Goal: Communication & Community: Ask a question

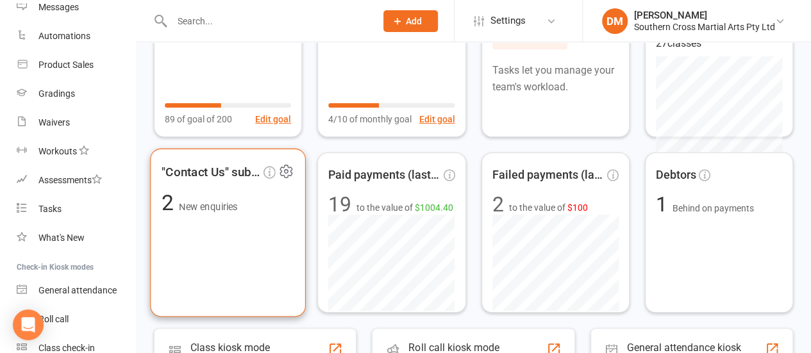
scroll to position [256, 0]
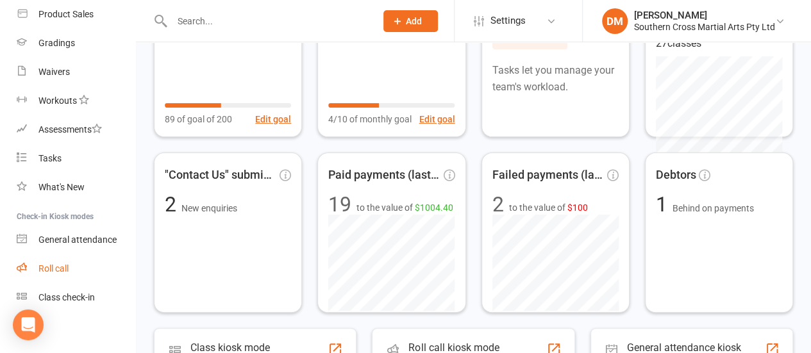
click at [56, 271] on div "Roll call" at bounding box center [53, 269] width 30 height 10
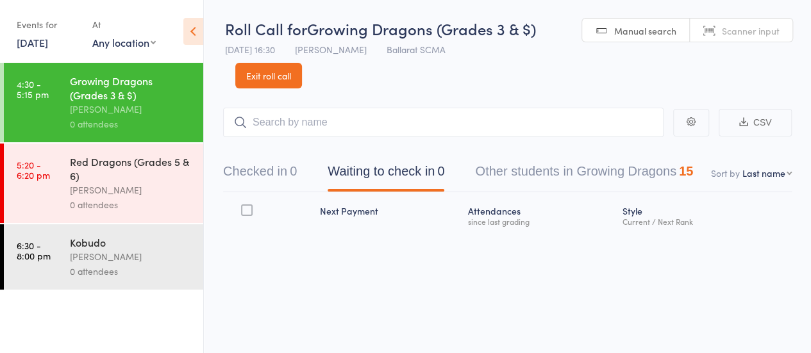
click at [350, 128] on input "search" at bounding box center [443, 122] width 440 height 29
type input "maeve"
click at [640, 151] on link "Drop in" at bounding box center [630, 150] width 42 height 20
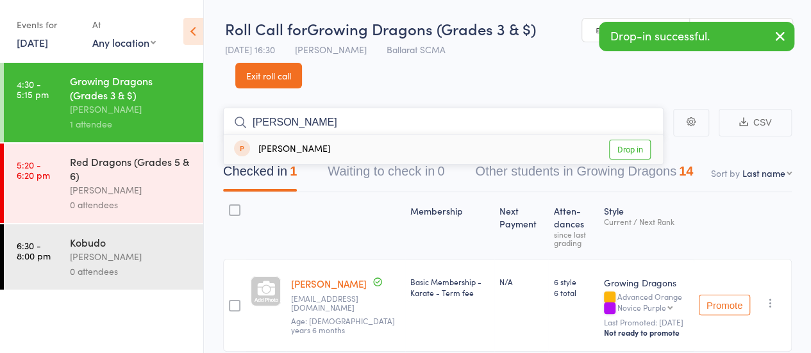
type input "sarah"
click at [639, 152] on link "Drop in" at bounding box center [630, 150] width 42 height 20
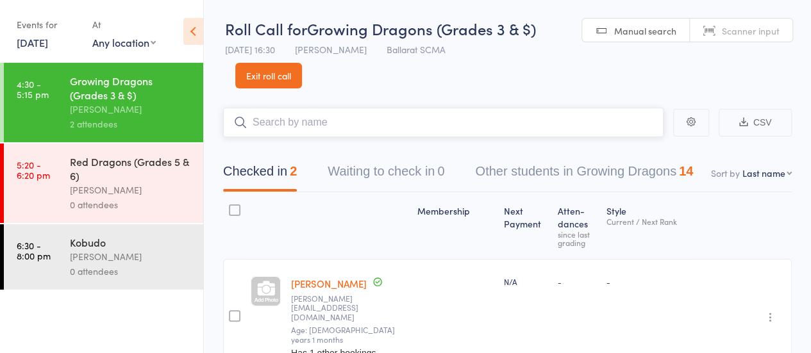
click at [356, 121] on input "search" at bounding box center [443, 122] width 440 height 29
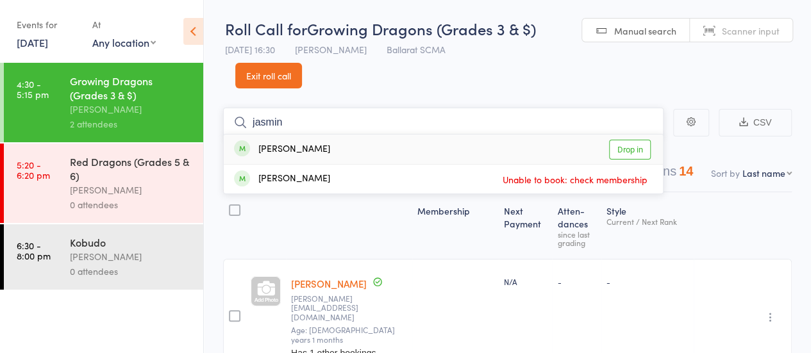
type input "jasmin"
click at [632, 146] on link "Drop in" at bounding box center [630, 150] width 42 height 20
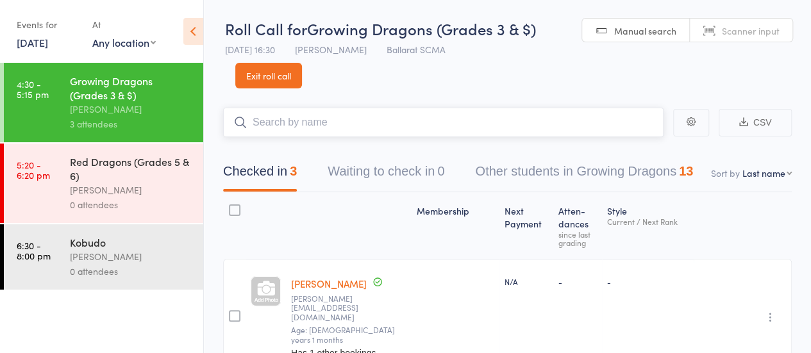
click at [285, 124] on input "search" at bounding box center [443, 122] width 440 height 29
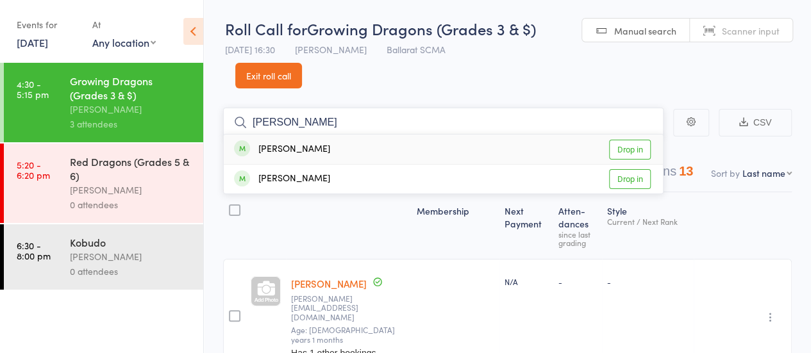
type input "landon"
click at [630, 152] on link "Drop in" at bounding box center [630, 150] width 42 height 20
type input "gab"
click at [632, 147] on link "Drop in" at bounding box center [630, 150] width 42 height 20
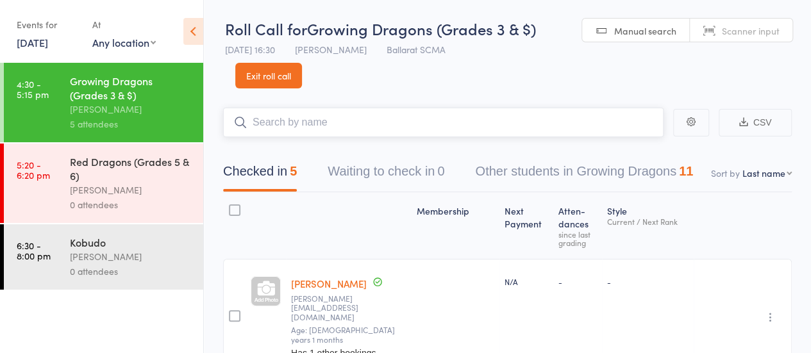
click at [291, 128] on input "search" at bounding box center [443, 122] width 440 height 29
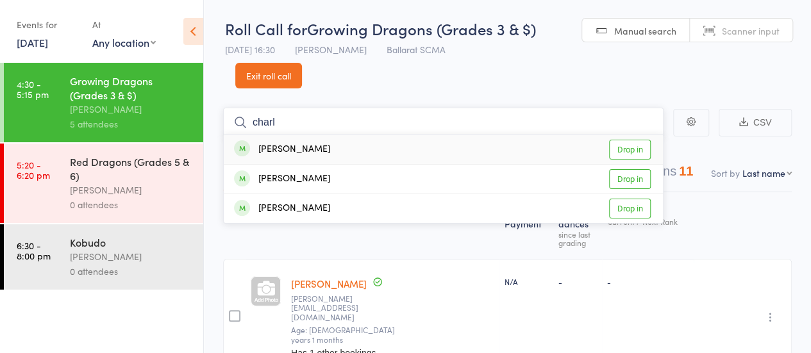
type input "charl"
click at [623, 152] on link "Drop in" at bounding box center [630, 150] width 42 height 20
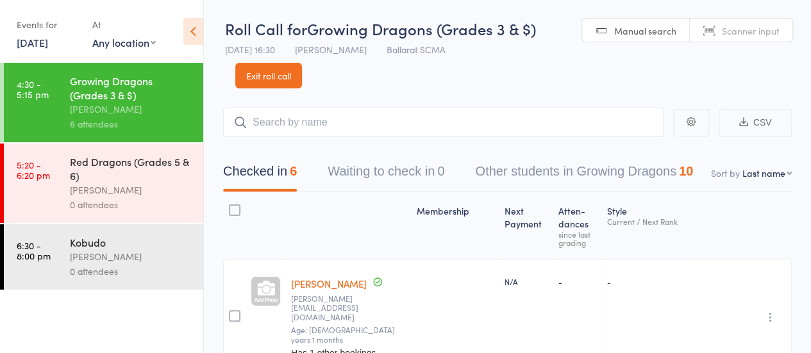
click at [380, 135] on input "search" at bounding box center [443, 122] width 440 height 29
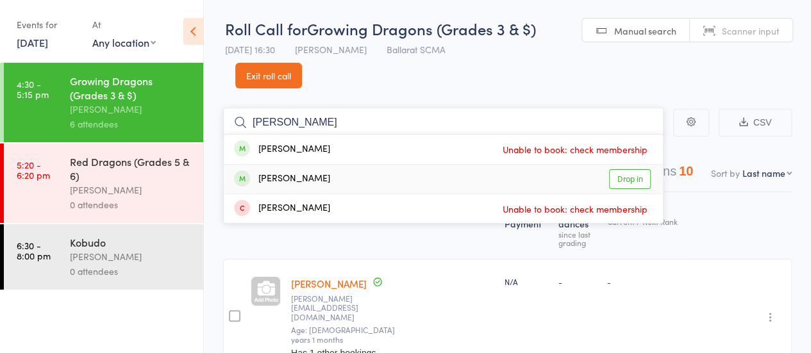
type input "Quinn"
click at [624, 179] on link "Drop in" at bounding box center [630, 179] width 42 height 20
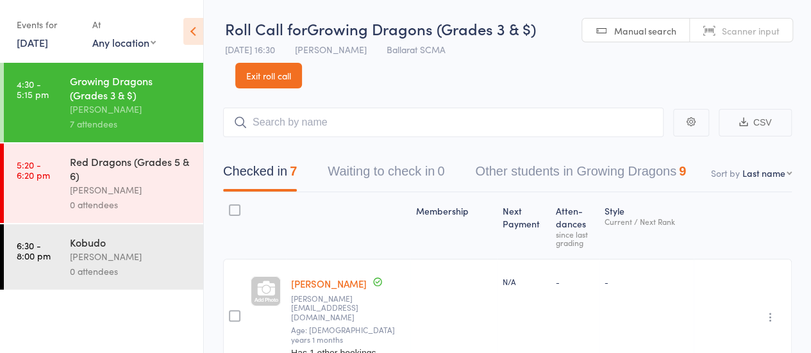
click at [253, 85] on link "Exit roll call" at bounding box center [268, 76] width 67 height 26
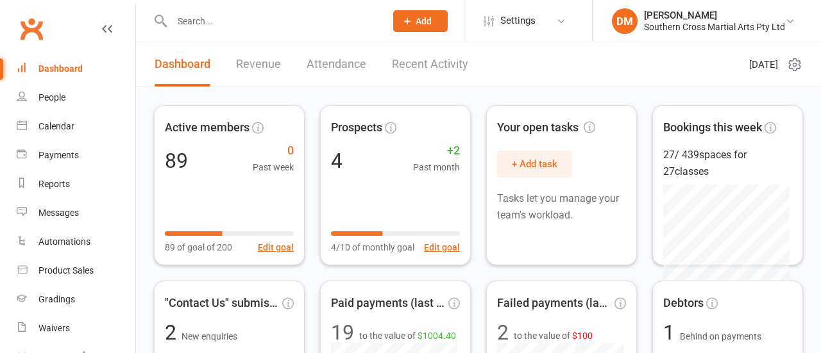
click at [55, 130] on div "Calendar" at bounding box center [56, 126] width 36 height 10
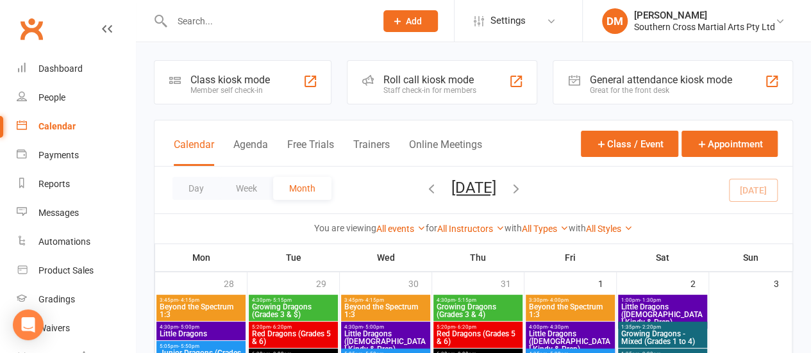
click at [298, 309] on span "Growing Dragons (Grades 3 & $)" at bounding box center [293, 310] width 84 height 15
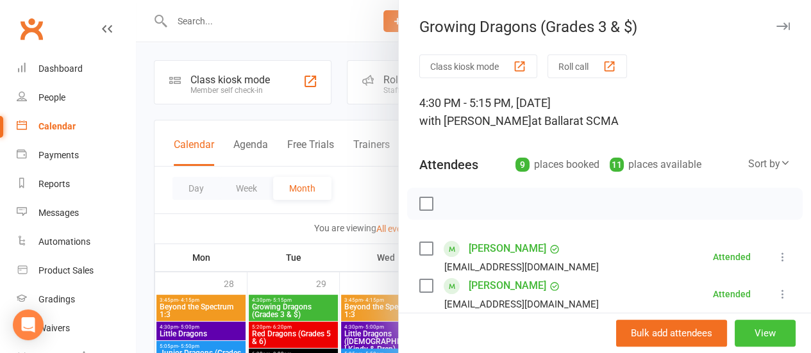
click at [743, 335] on button "View" at bounding box center [765, 333] width 61 height 27
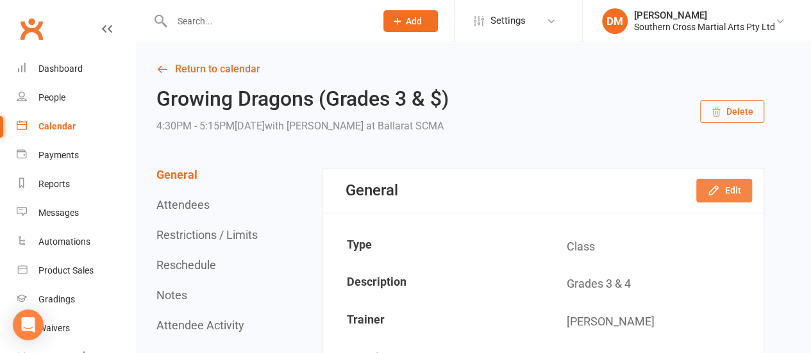
click at [739, 196] on button "Edit" at bounding box center [724, 190] width 56 height 23
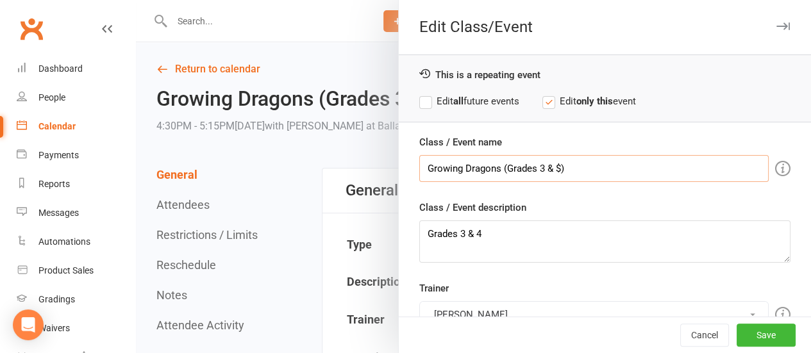
click at [549, 164] on input "Growing Dragons (Grades 3 & $)" at bounding box center [593, 168] width 349 height 27
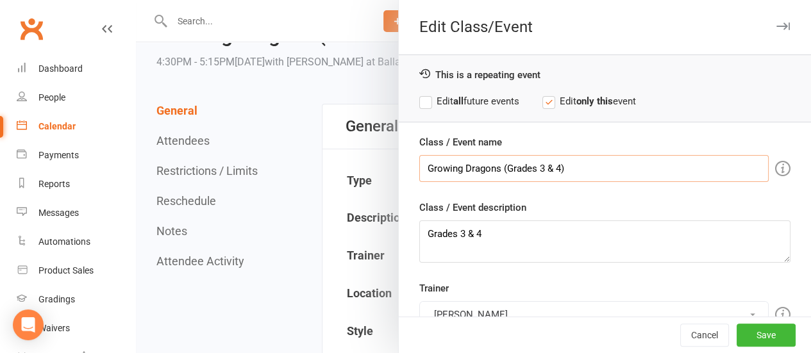
type input "Growing Dragons (Grades 3 & 4)"
click at [419, 102] on label "Edit all future events" at bounding box center [469, 101] width 100 height 15
click at [754, 339] on button "Save" at bounding box center [766, 335] width 59 height 23
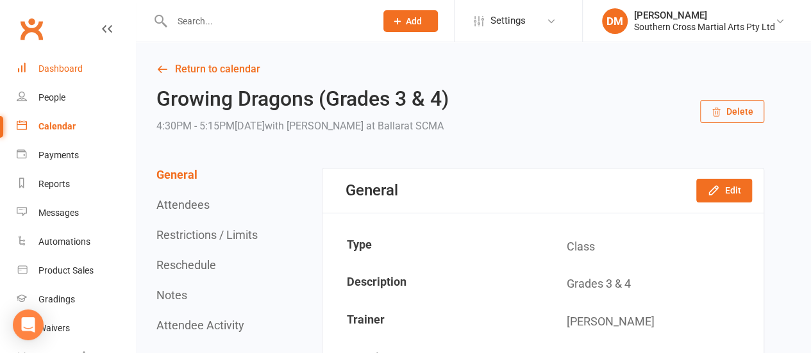
click at [46, 71] on div "Dashboard" at bounding box center [60, 68] width 44 height 10
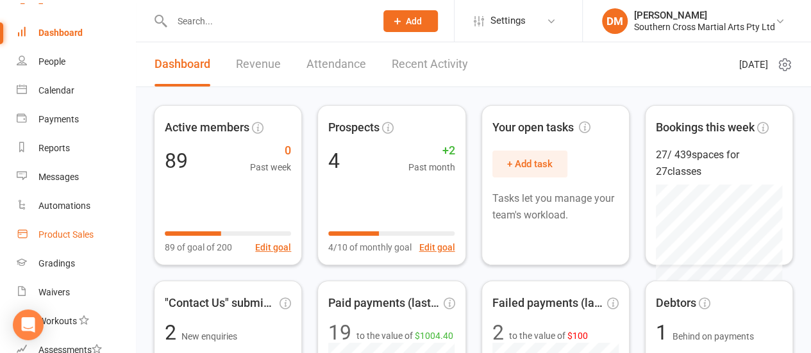
scroll to position [64, 0]
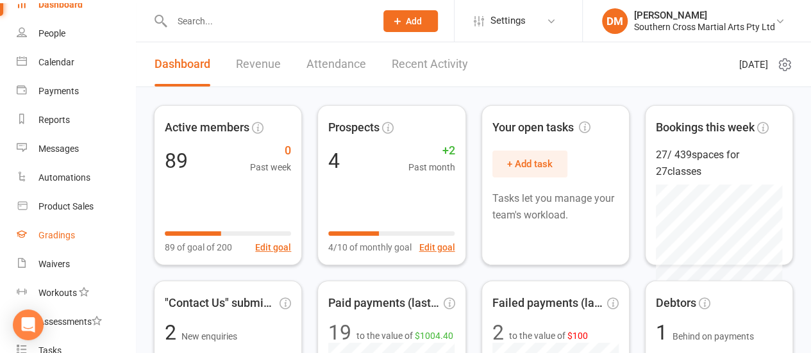
click at [62, 234] on div "Gradings" at bounding box center [56, 235] width 37 height 10
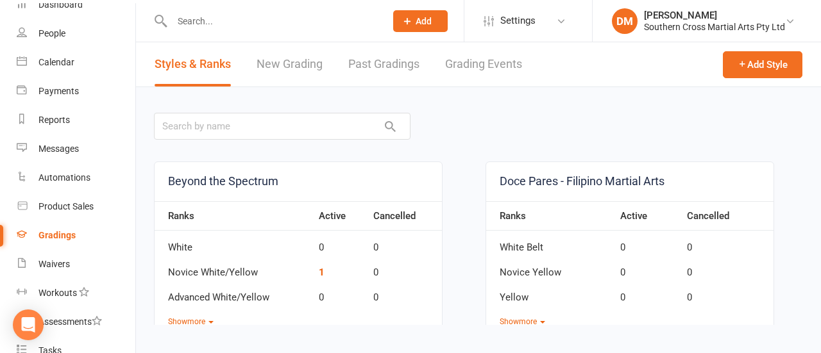
click at [291, 67] on link "New Grading" at bounding box center [289, 64] width 66 height 44
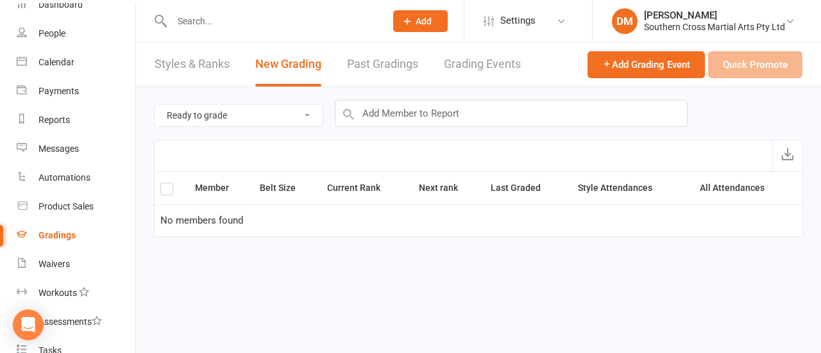
click at [376, 72] on link "Past Gradings" at bounding box center [382, 64] width 71 height 44
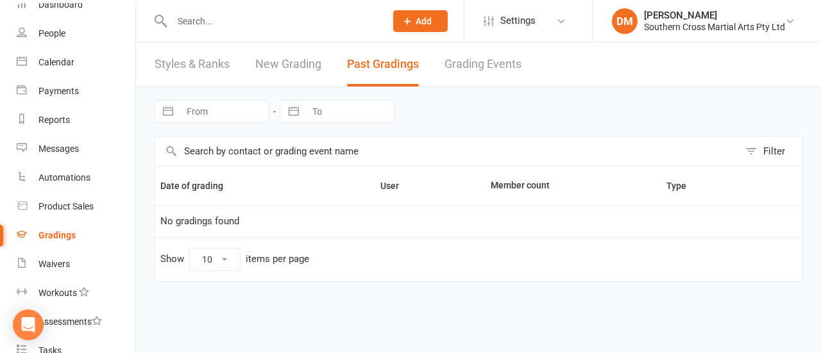
click at [505, 72] on link "Grading Events" at bounding box center [482, 64] width 77 height 44
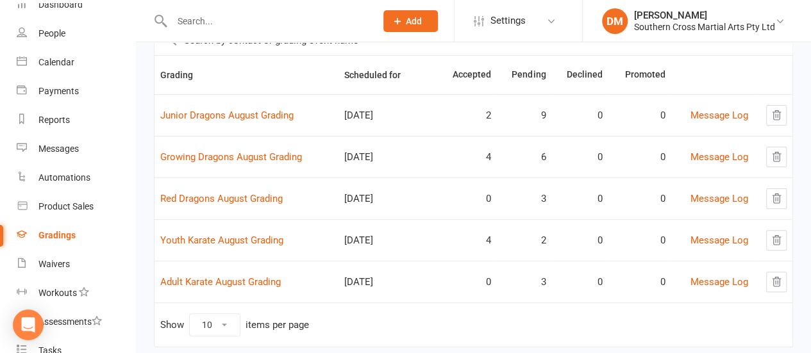
scroll to position [128, 0]
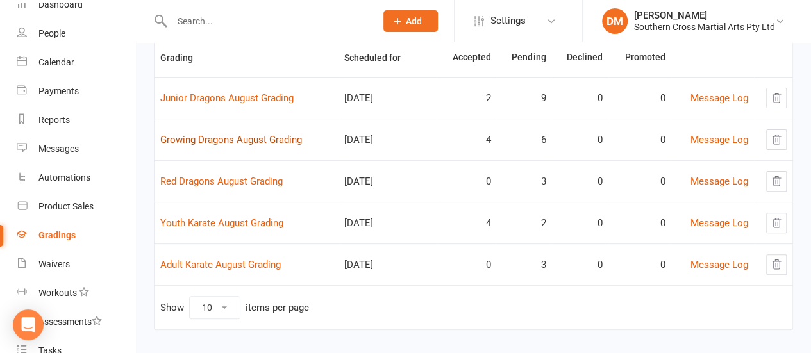
click at [265, 142] on link "Growing Dragons August Grading" at bounding box center [231, 140] width 142 height 12
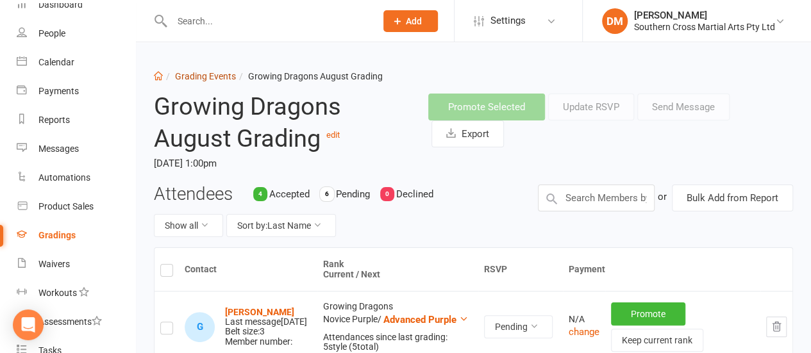
click at [216, 80] on link "Grading Events" at bounding box center [205, 76] width 61 height 10
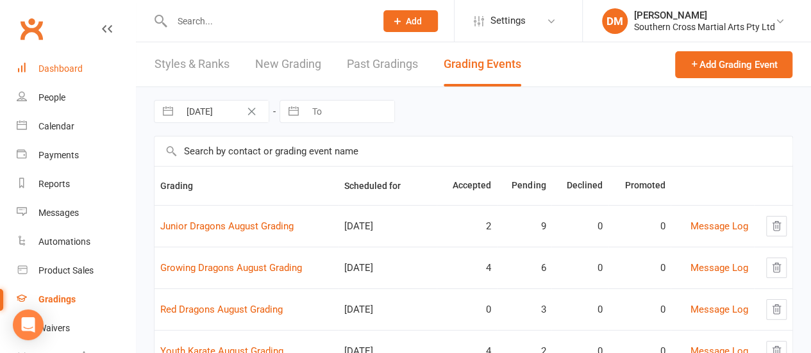
click at [76, 63] on link "Dashboard" at bounding box center [76, 69] width 119 height 29
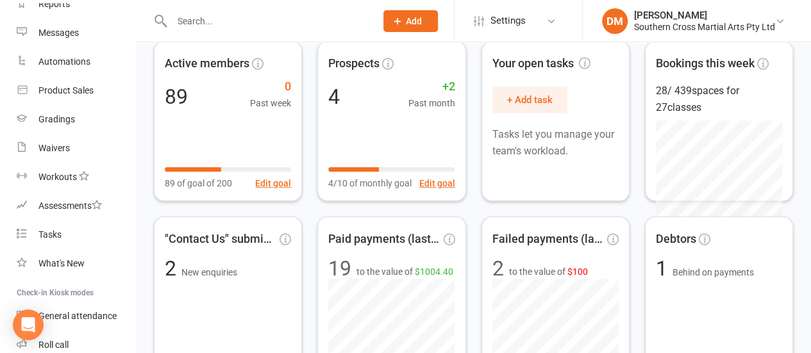
scroll to position [192, 0]
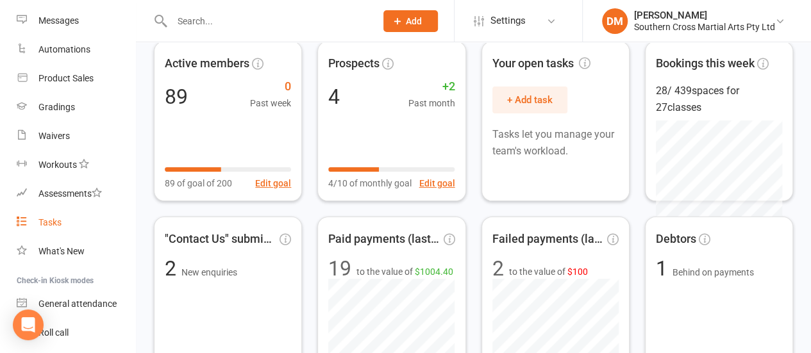
click at [45, 221] on div "Tasks" at bounding box center [49, 222] width 23 height 10
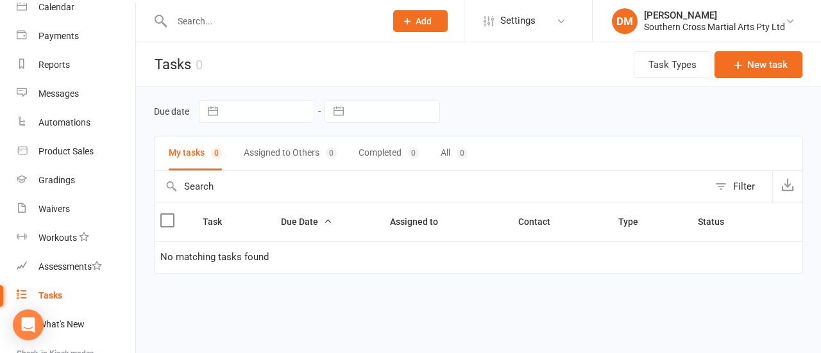
scroll to position [263, 0]
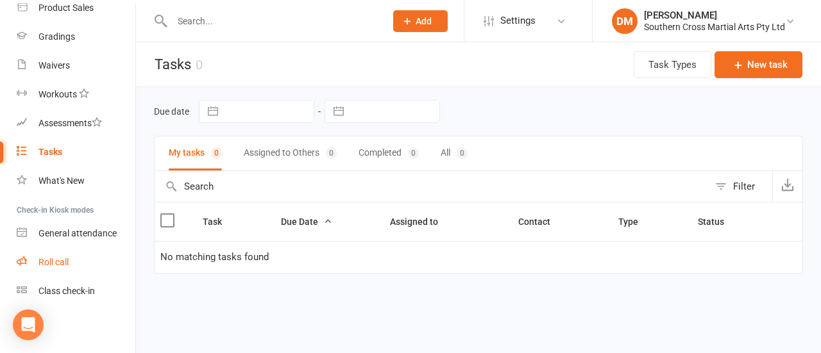
click at [48, 263] on div "Roll call" at bounding box center [53, 262] width 30 height 10
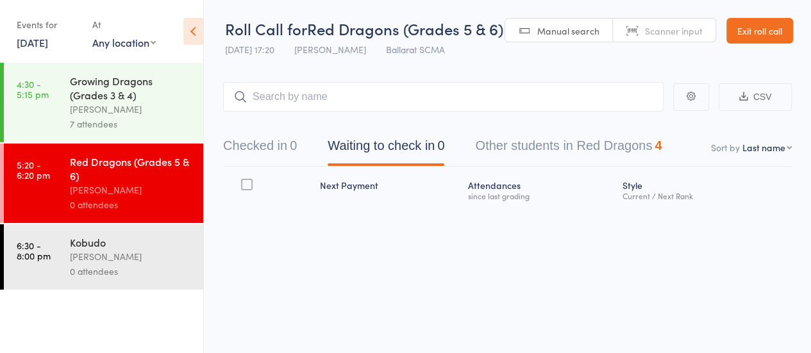
click at [99, 92] on div "Growing Dragons (Grades 3 & 4)" at bounding box center [131, 88] width 122 height 28
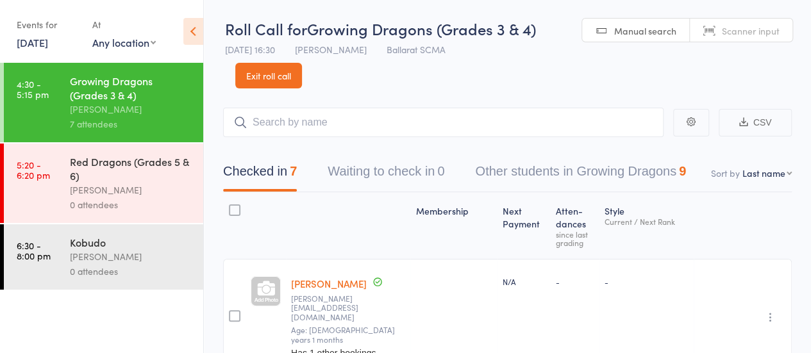
click at [272, 83] on link "Exit roll call" at bounding box center [268, 76] width 67 height 26
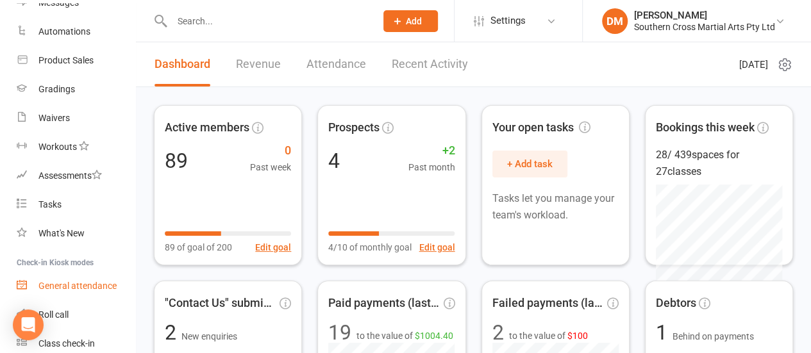
scroll to position [263, 0]
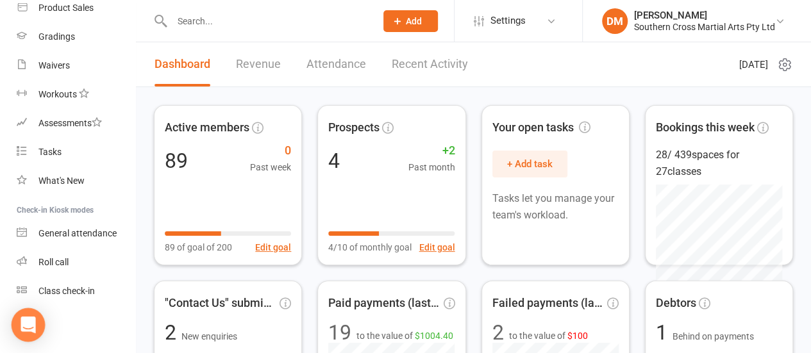
click at [26, 324] on icon "Open Intercom Messenger" at bounding box center [28, 325] width 15 height 17
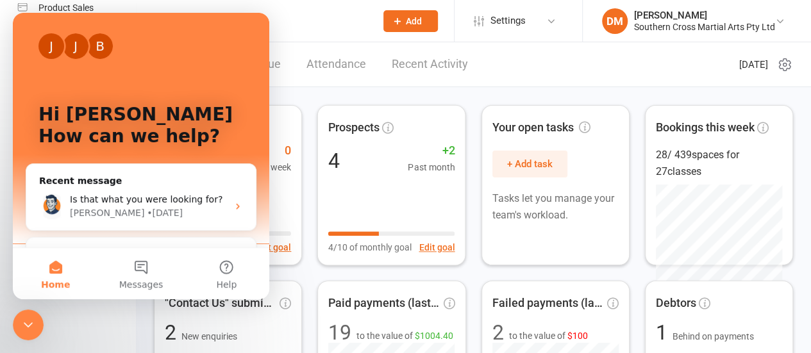
scroll to position [0, 0]
click at [57, 280] on span "Home" at bounding box center [55, 284] width 29 height 9
click at [51, 270] on button "Home" at bounding box center [55, 273] width 85 height 51
click at [145, 275] on button "Messages" at bounding box center [140, 273] width 85 height 51
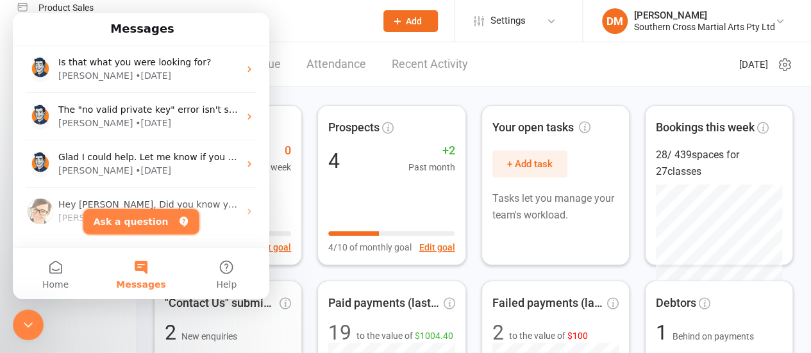
click at [140, 222] on button "Ask a question" at bounding box center [141, 222] width 116 height 26
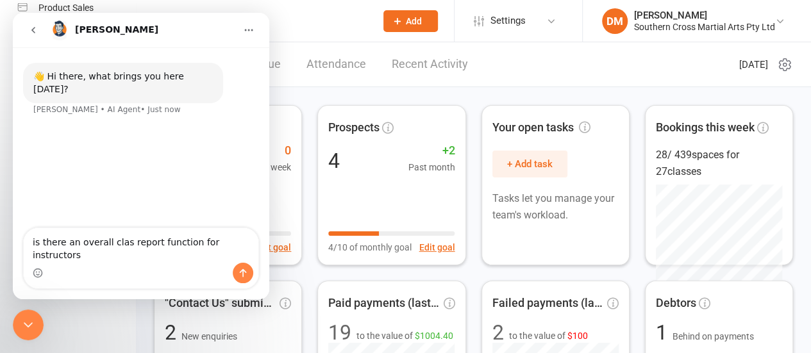
type textarea "is there an overall clas report function for instructors?"
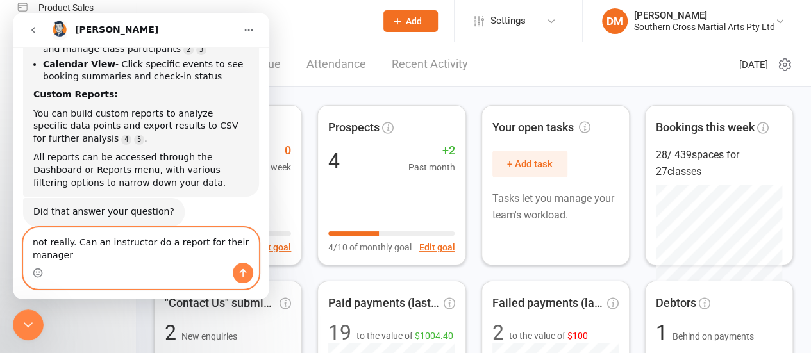
scroll to position [390, 0]
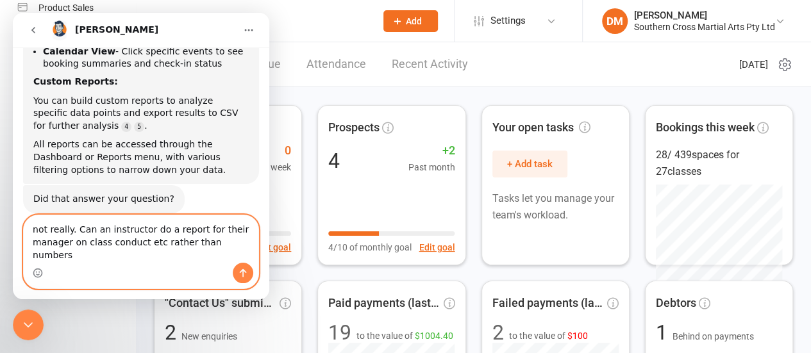
type textarea "not really. Can an instructor do a report for their manager on class conduct et…"
click at [242, 271] on icon "Send a message…" at bounding box center [243, 273] width 7 height 8
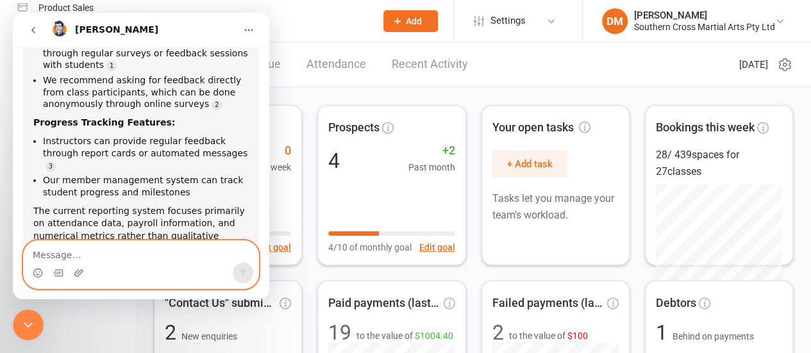
scroll to position [794, 0]
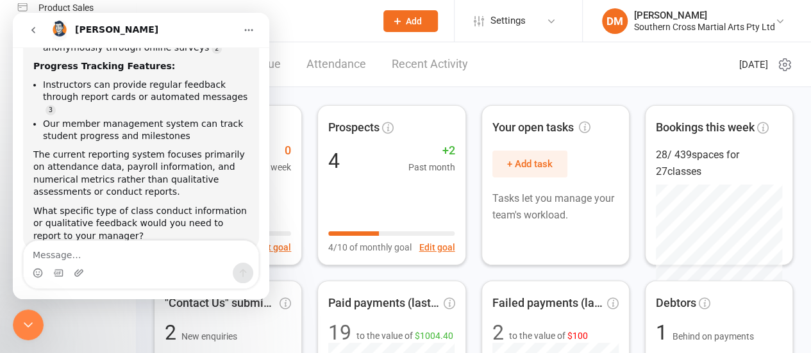
click at [29, 29] on icon "go back" at bounding box center [33, 30] width 10 height 10
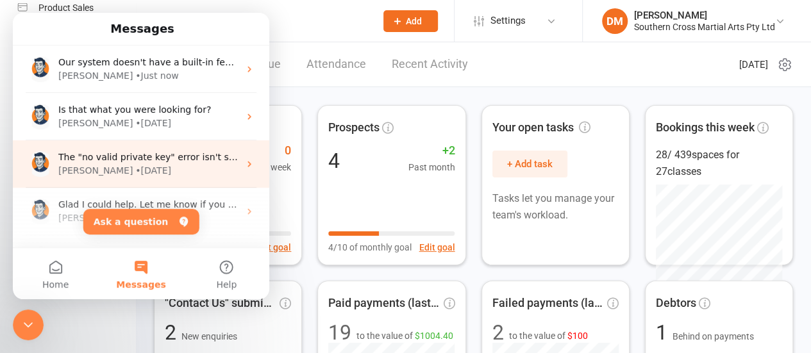
scroll to position [610, 0]
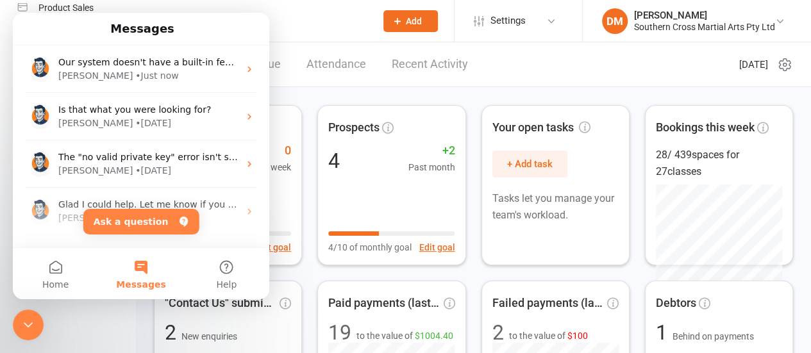
click at [315, 30] on div at bounding box center [260, 21] width 213 height 42
click at [55, 274] on button "Home" at bounding box center [55, 273] width 85 height 51
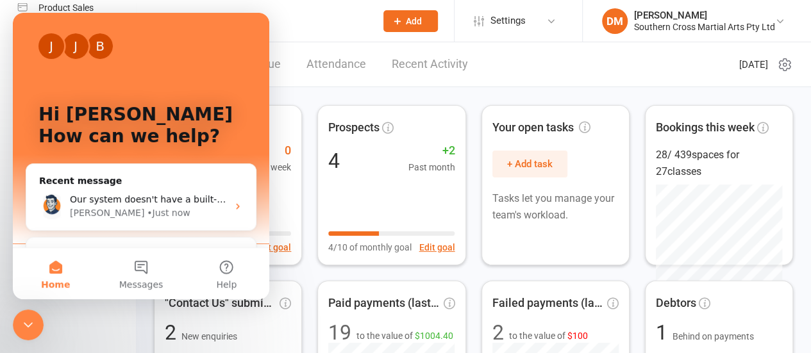
click at [286, 2] on div at bounding box center [260, 21] width 213 height 42
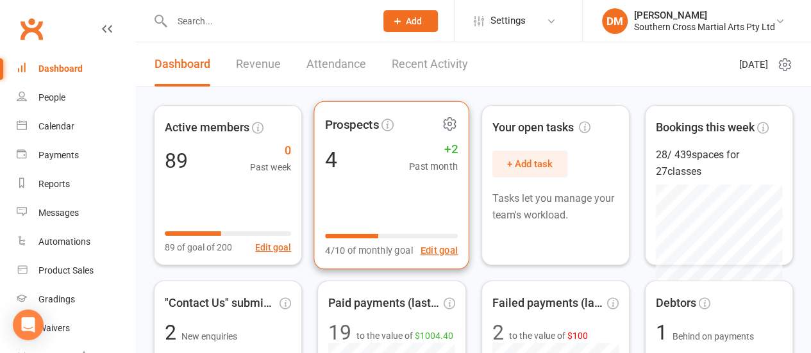
click at [394, 222] on div "Prospects 4 +2 Past month 4/10 of monthly goal Edit goal" at bounding box center [392, 185] width 156 height 169
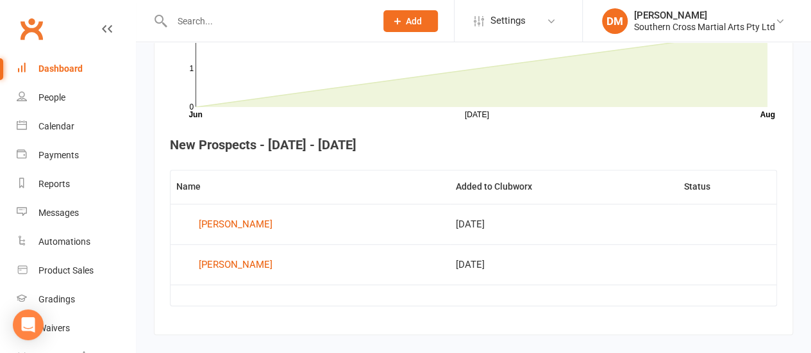
scroll to position [433, 0]
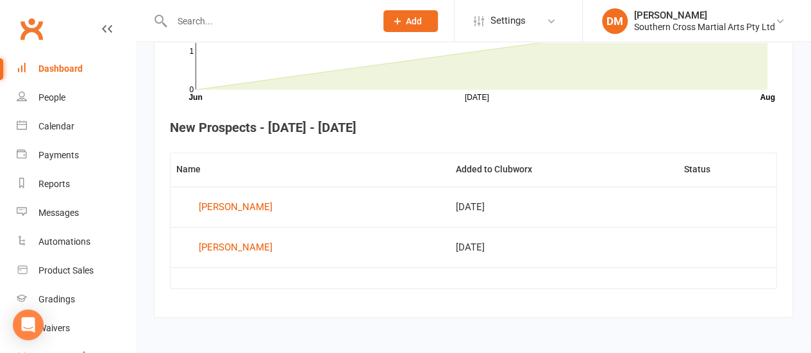
click at [68, 71] on div "Dashboard" at bounding box center [60, 68] width 44 height 10
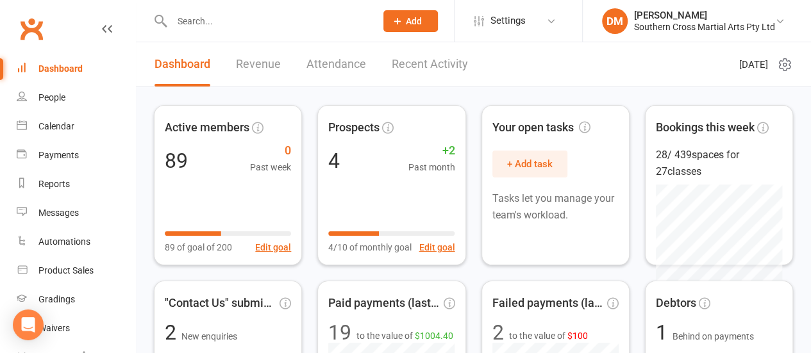
click at [258, 67] on link "Revenue" at bounding box center [258, 64] width 45 height 44
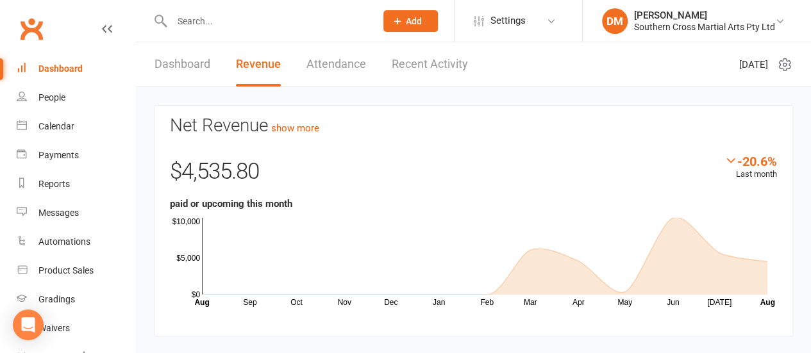
click at [328, 67] on link "Attendance" at bounding box center [336, 64] width 60 height 44
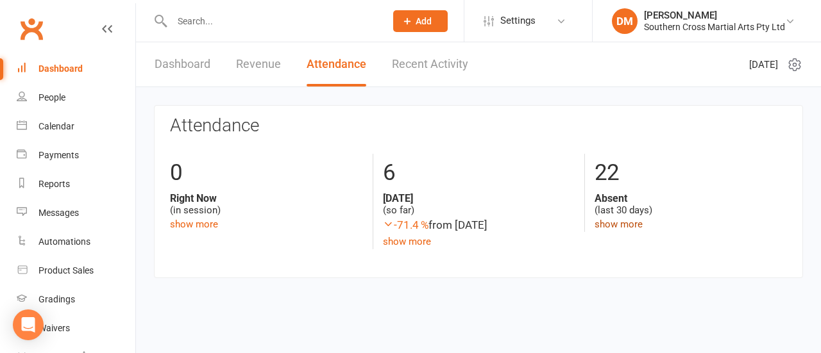
click at [625, 226] on link "show more" at bounding box center [618, 225] width 48 height 12
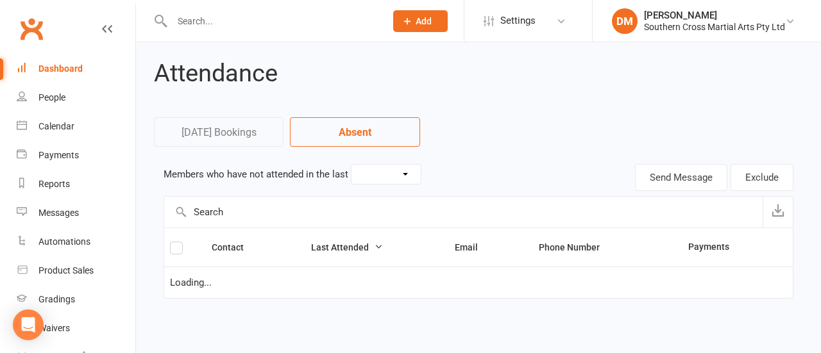
select select "30"
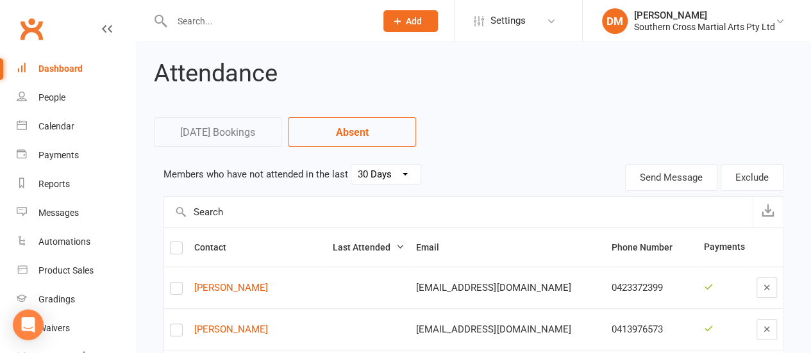
click at [50, 72] on div "Dashboard" at bounding box center [60, 68] width 44 height 10
